Goal: Information Seeking & Learning: Learn about a topic

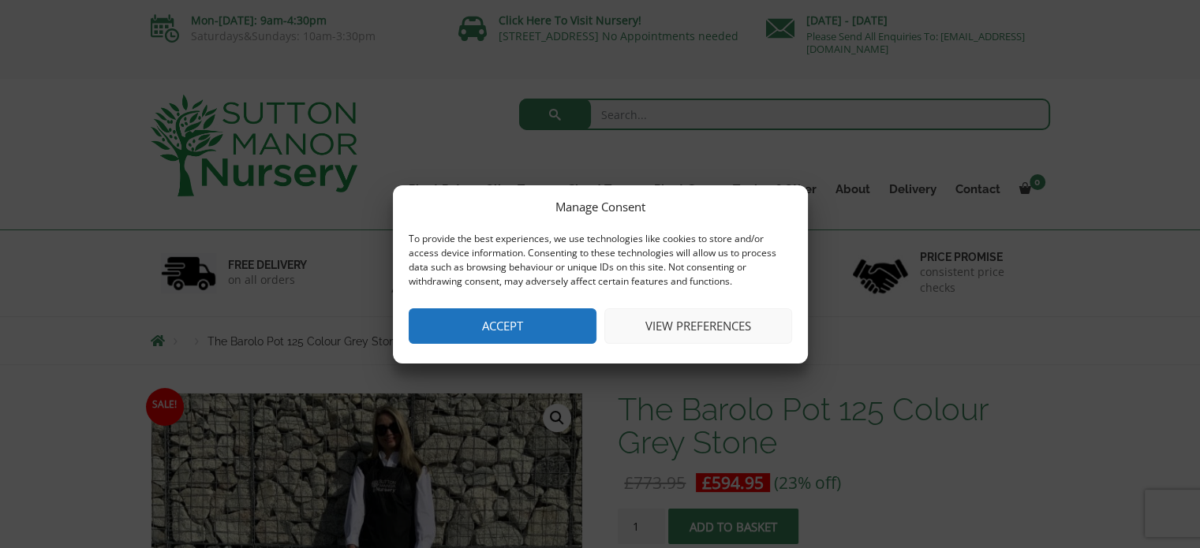
click at [533, 317] on button "Accept" at bounding box center [503, 326] width 188 height 36
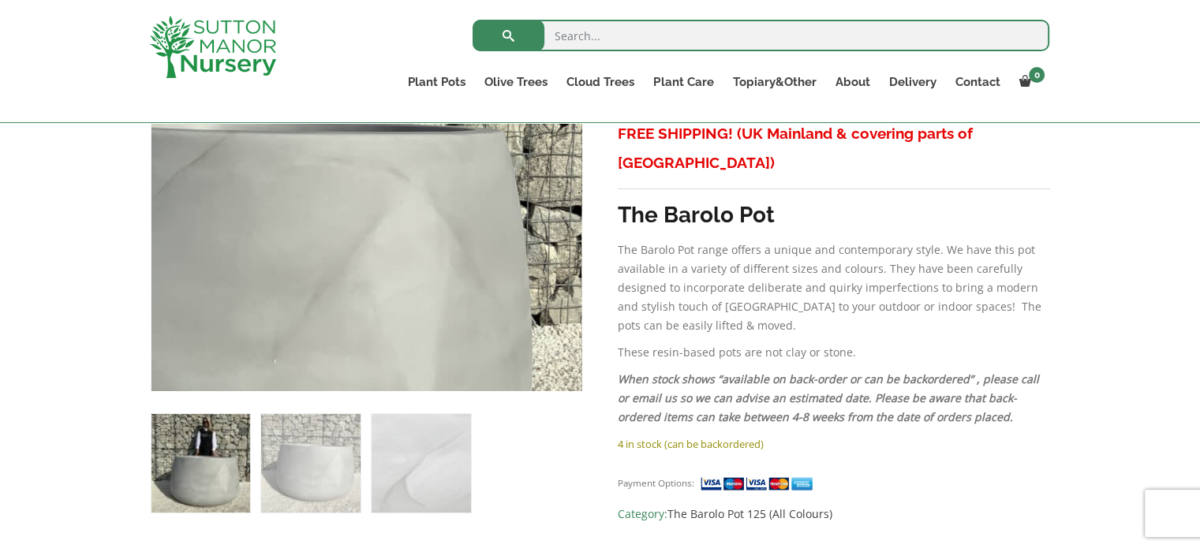
scroll to position [473, 0]
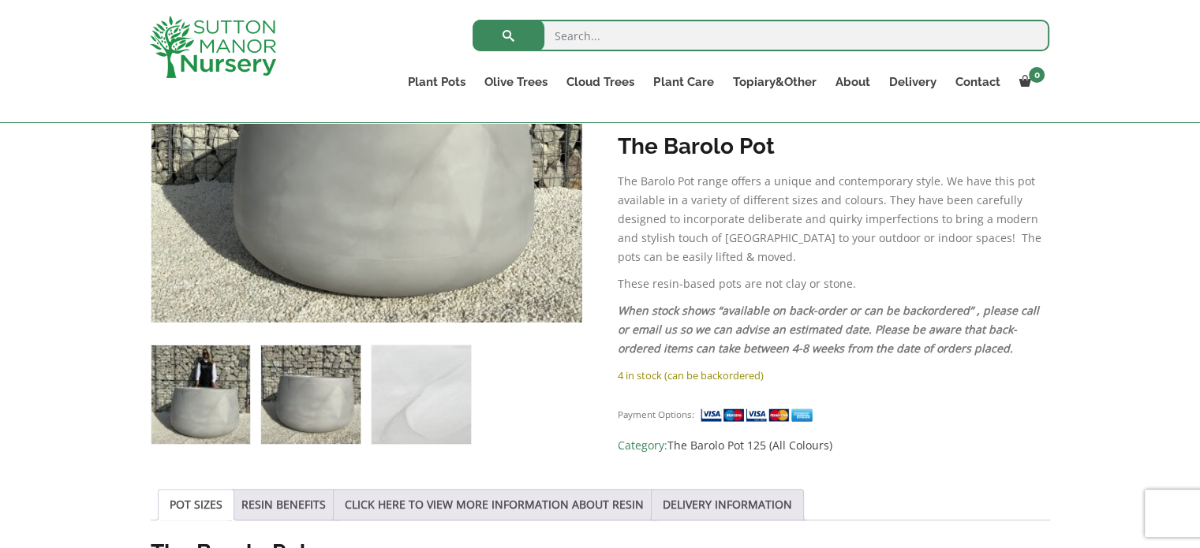
click at [338, 369] on img at bounding box center [310, 395] width 99 height 99
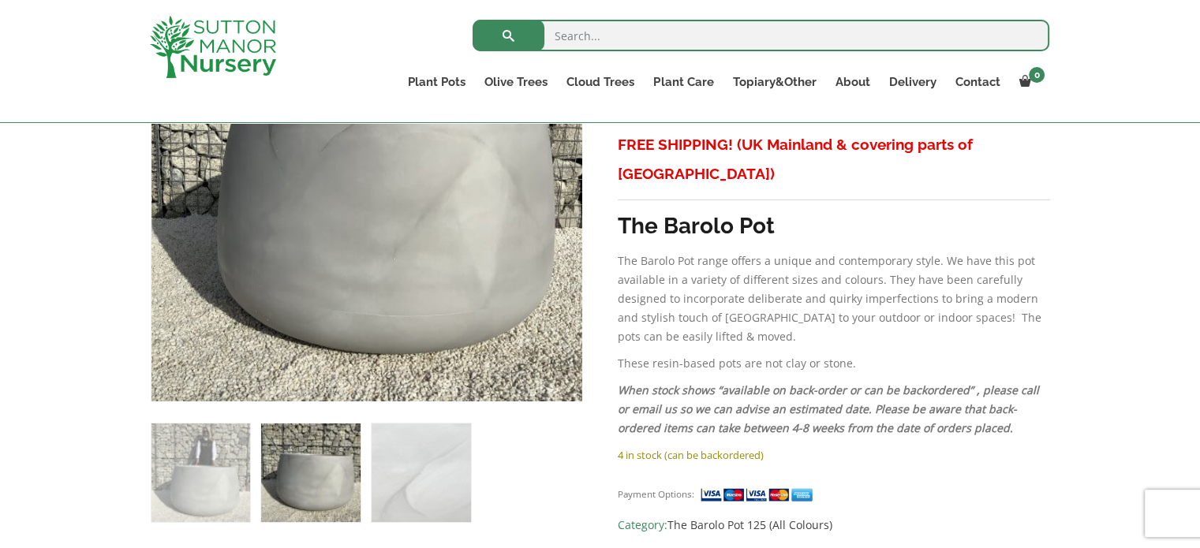
scroll to position [394, 0]
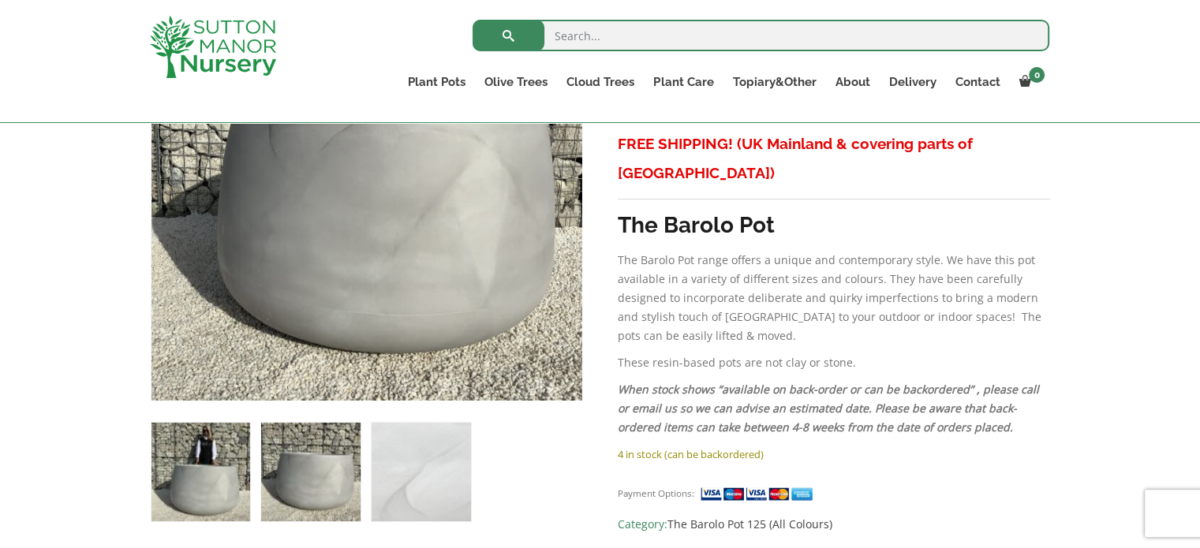
click at [234, 434] on img at bounding box center [200, 472] width 99 height 99
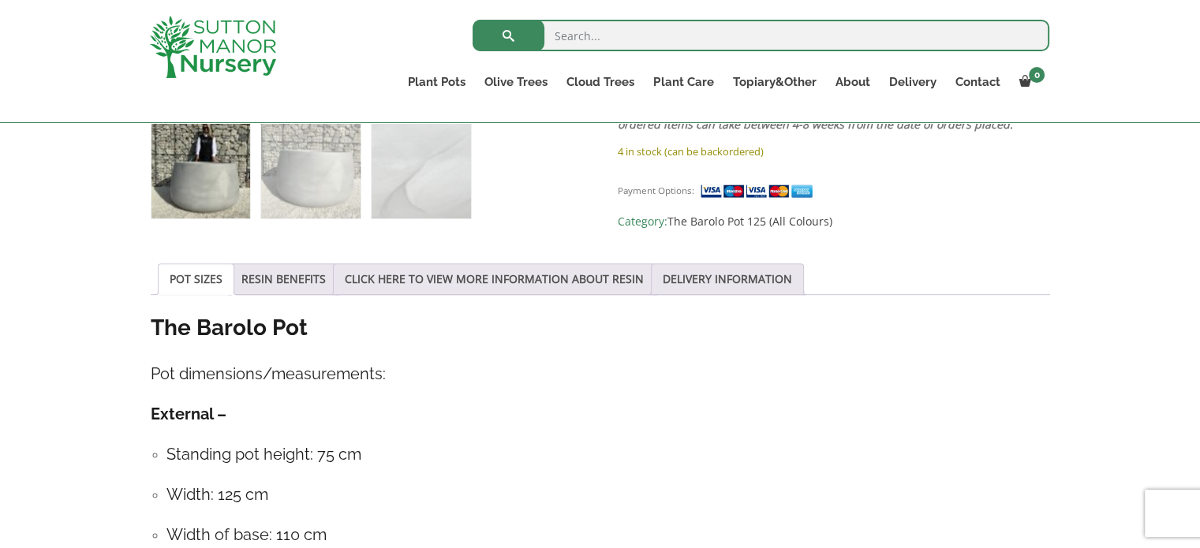
scroll to position [789, 0]
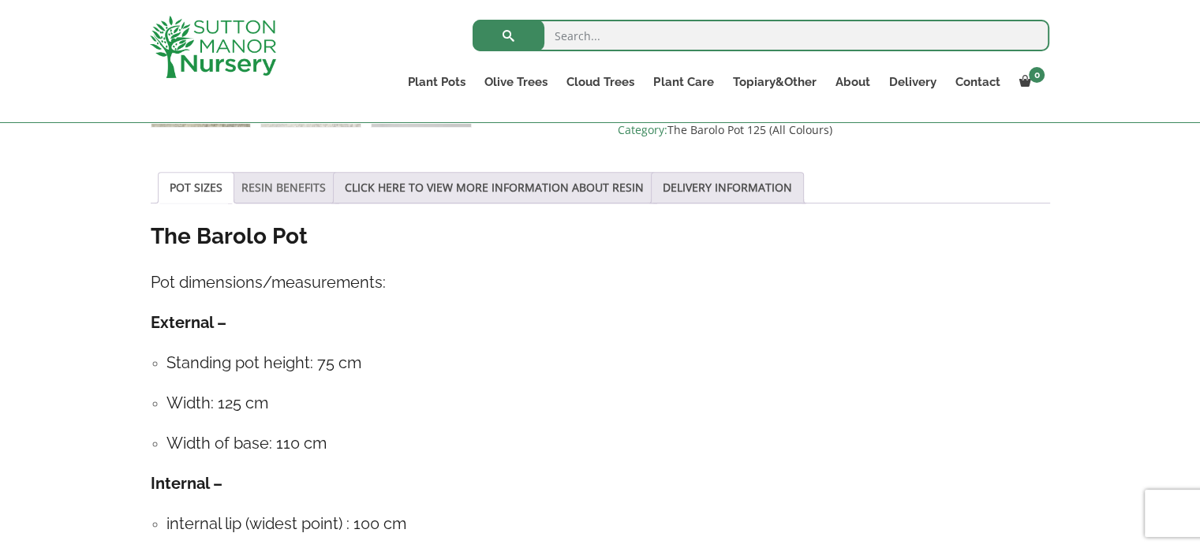
click at [268, 189] on link "RESIN BENEFITS" at bounding box center [283, 188] width 84 height 30
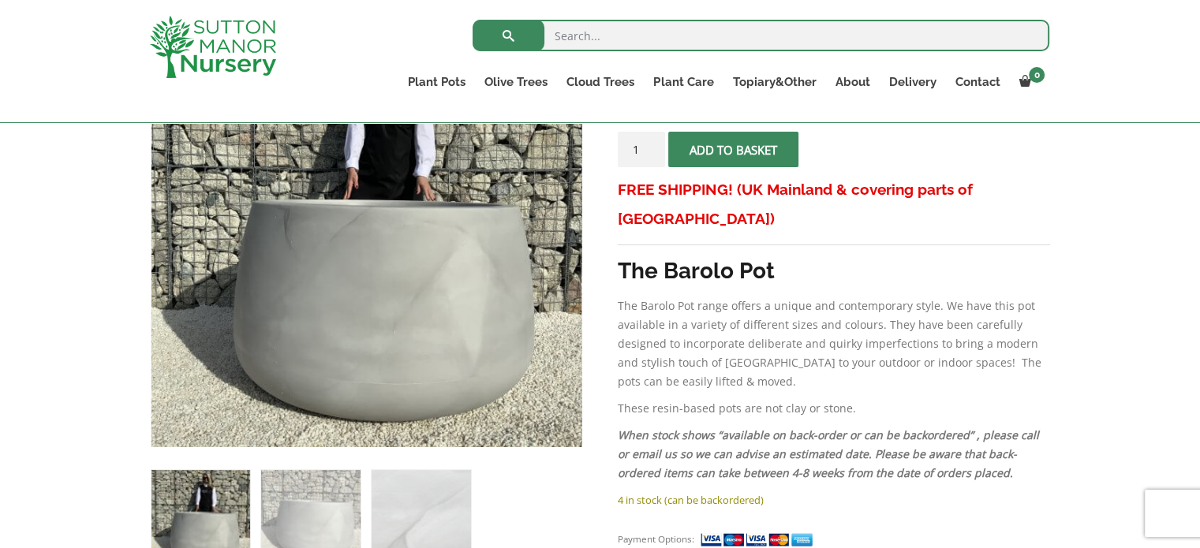
scroll to position [473, 0]
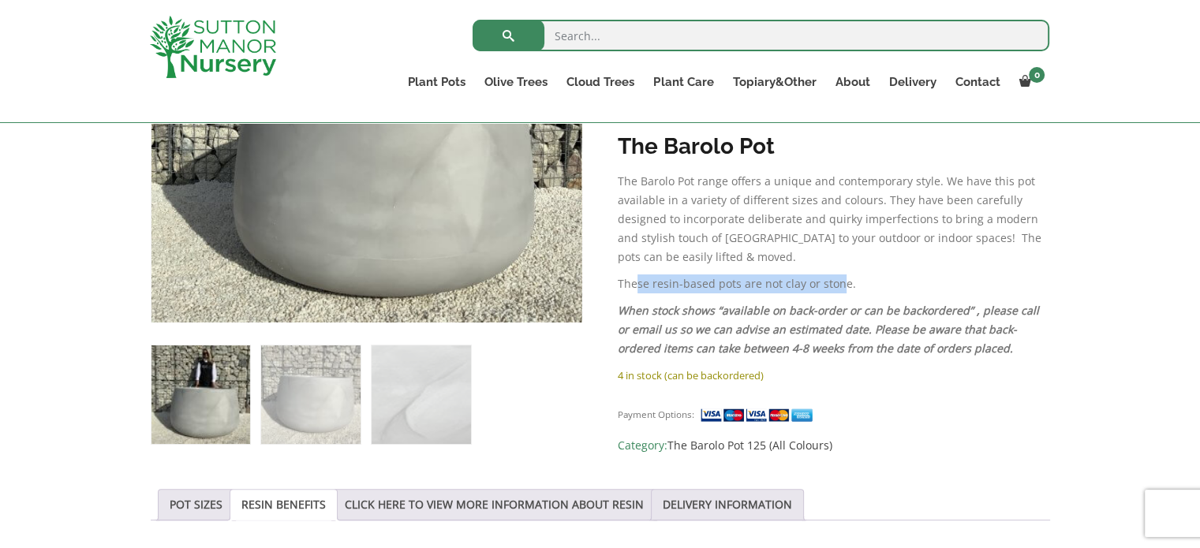
drag, startPoint x: 634, startPoint y: 258, endPoint x: 841, endPoint y: 258, distance: 206.7
click at [841, 275] on p "These resin-based pots are not clay or stone." at bounding box center [834, 284] width 432 height 19
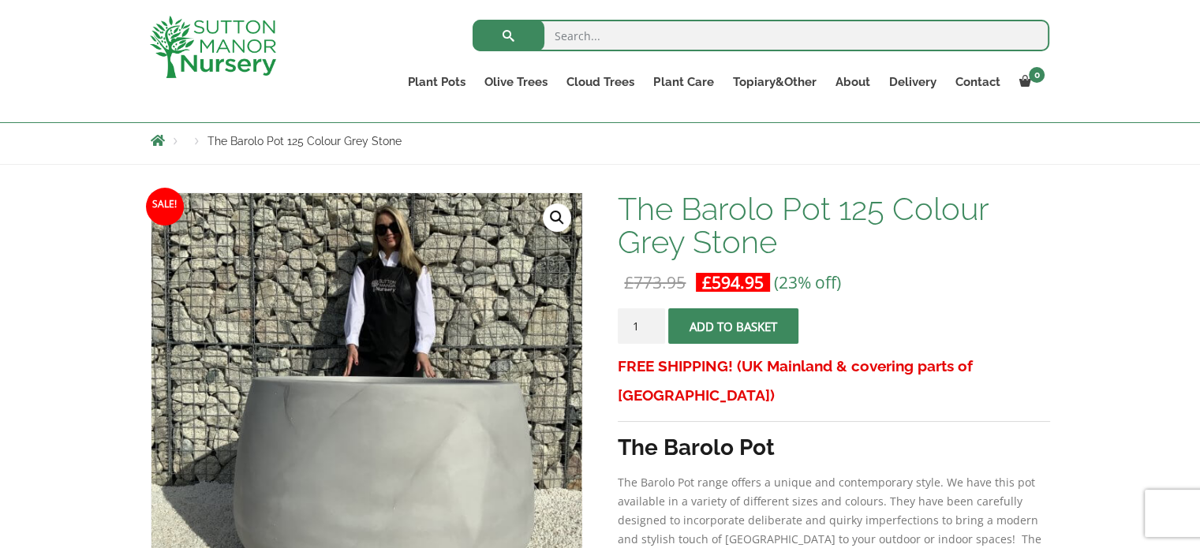
scroll to position [237, 0]
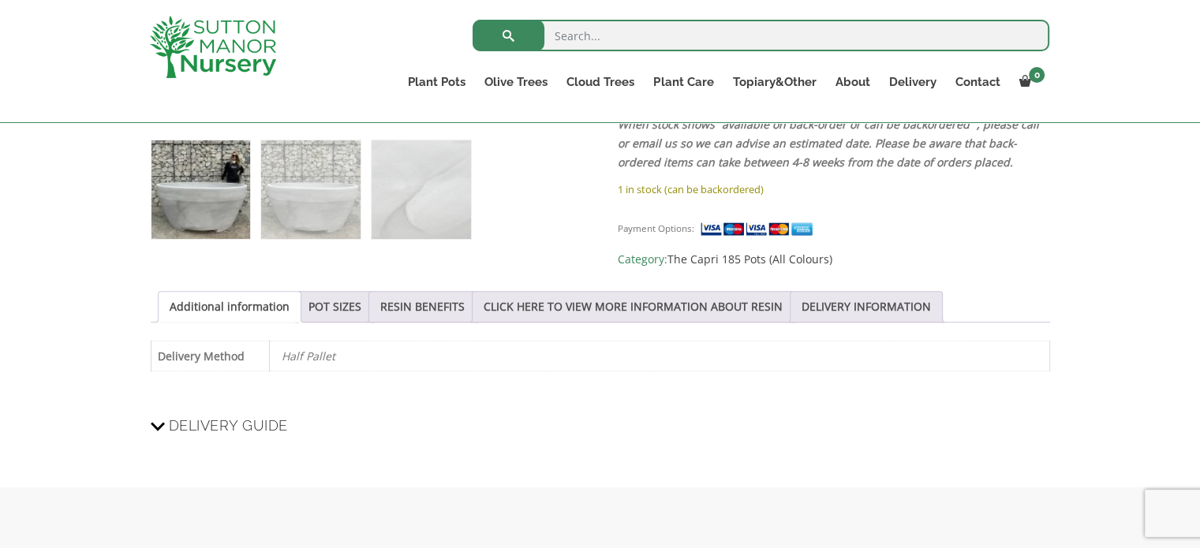
scroll to position [682, 0]
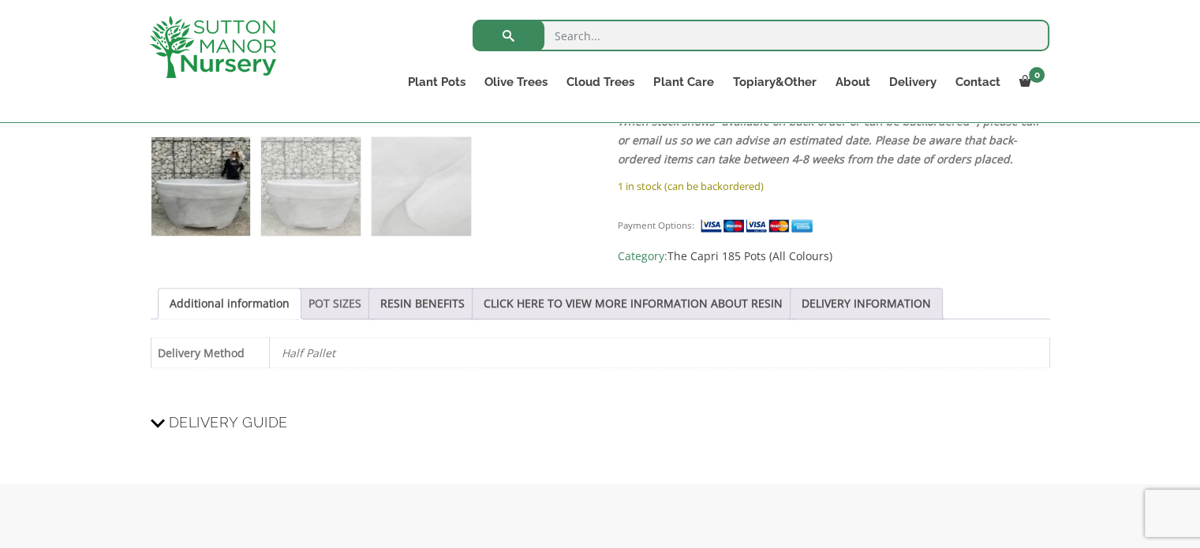
click at [347, 298] on link "POT SIZES" at bounding box center [334, 304] width 53 height 30
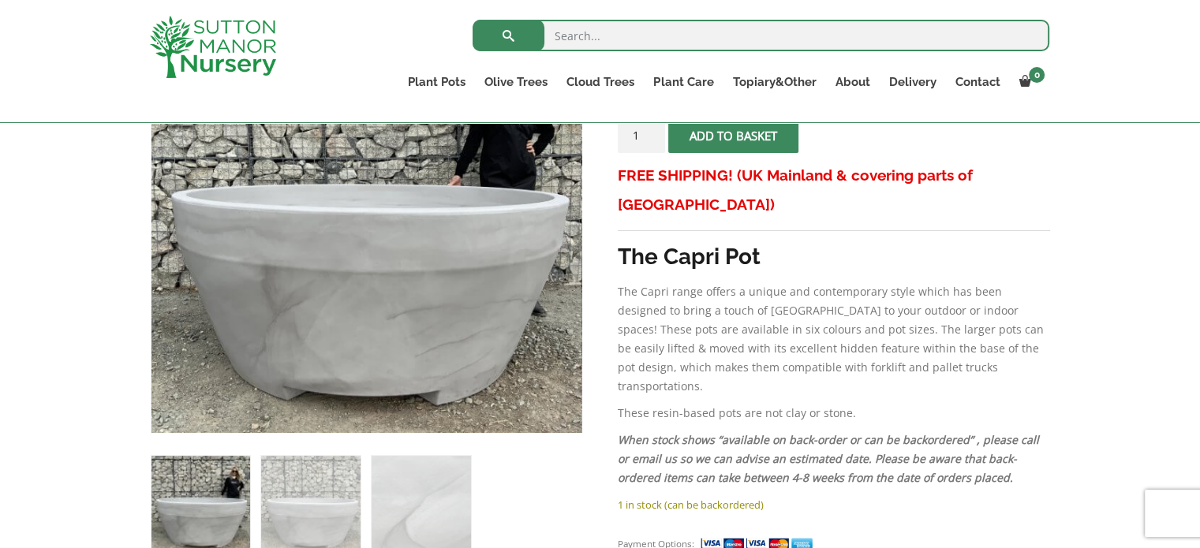
scroll to position [366, 0]
